Goal: Navigation & Orientation: Go to known website

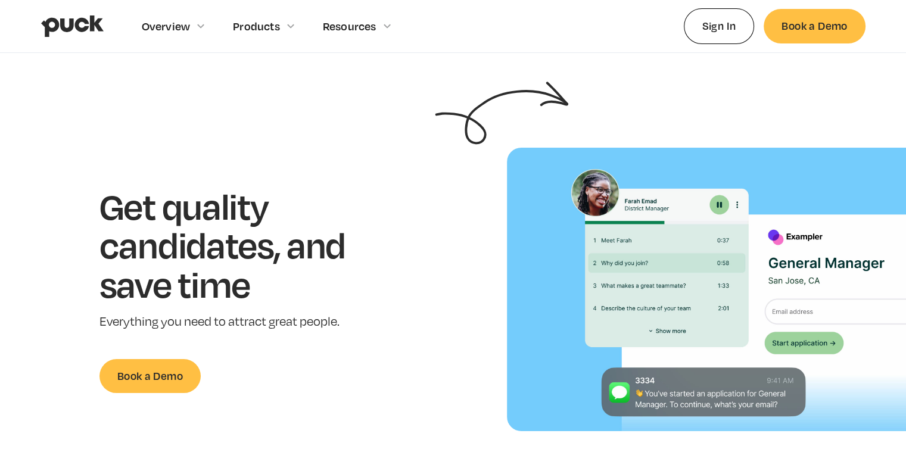
click at [55, 24] on img "home" at bounding box center [72, 26] width 63 height 23
click at [83, 25] on img "home" at bounding box center [72, 26] width 63 height 23
